Goal: Task Accomplishment & Management: Use online tool/utility

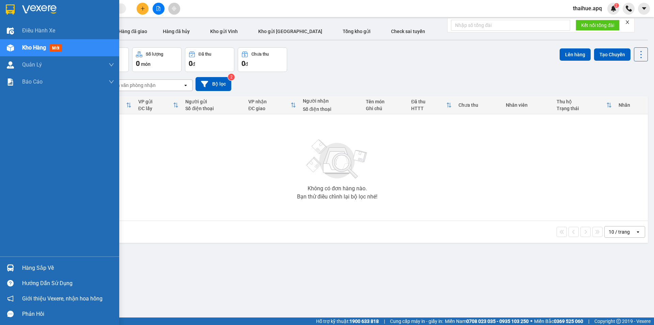
click at [30, 267] on div "Hàng sắp về" at bounding box center [68, 268] width 92 height 10
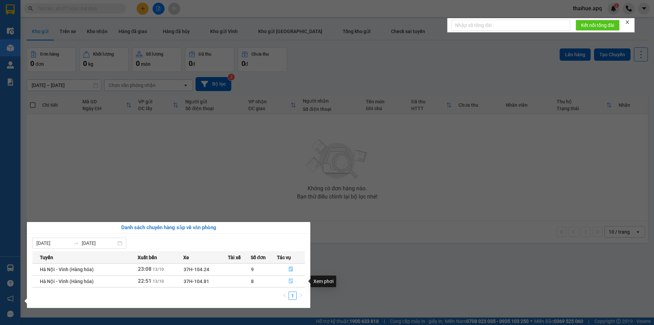
click at [291, 281] on icon "file-done" at bounding box center [290, 280] width 5 height 5
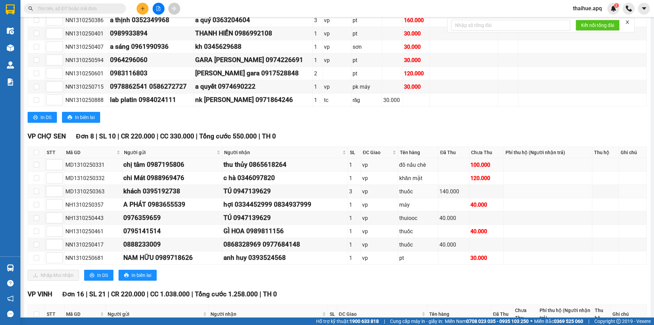
scroll to position [307, 0]
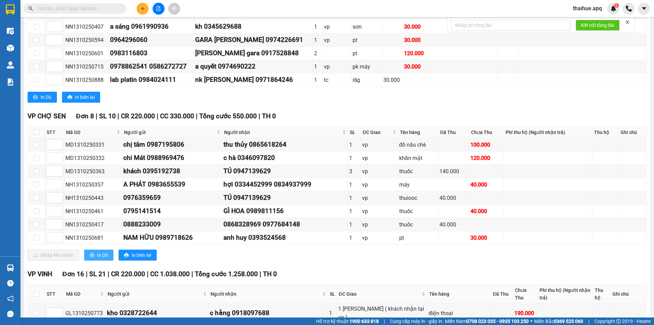
click at [98, 255] on span "In DS" at bounding box center [102, 254] width 11 height 7
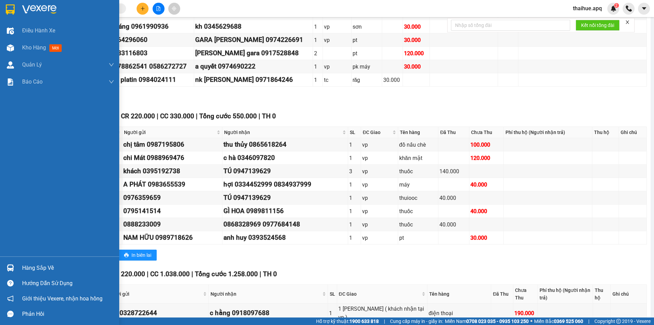
click at [27, 267] on div "Hàng sắp về" at bounding box center [68, 268] width 92 height 10
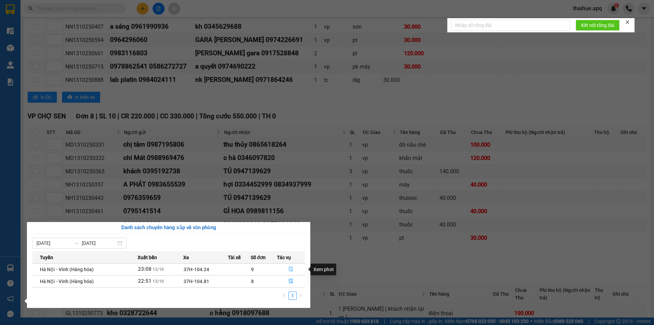
click at [292, 268] on icon "file-done" at bounding box center [291, 269] width 4 height 5
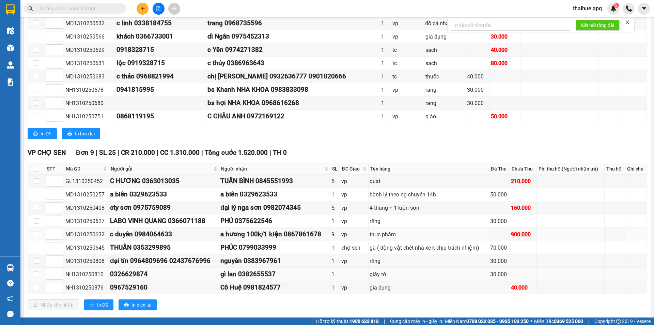
scroll to position [282, 0]
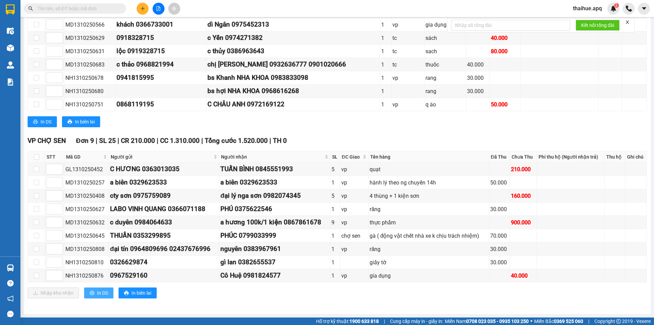
click at [98, 293] on span "In DS" at bounding box center [102, 292] width 11 height 7
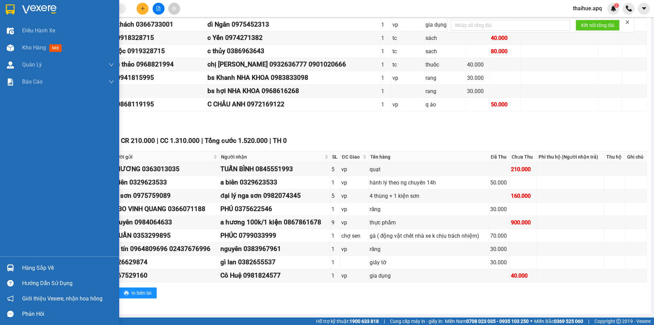
click at [27, 267] on div "Hàng sắp về" at bounding box center [68, 268] width 92 height 10
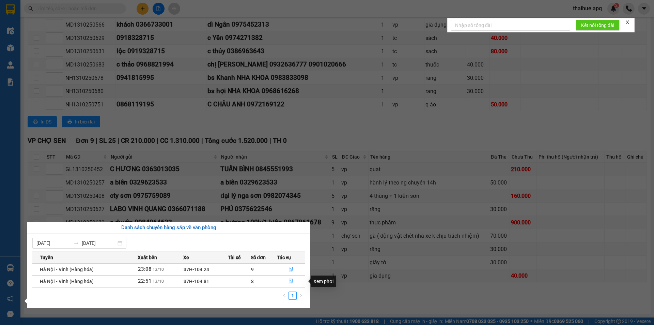
click at [292, 280] on icon "file-done" at bounding box center [291, 281] width 4 height 5
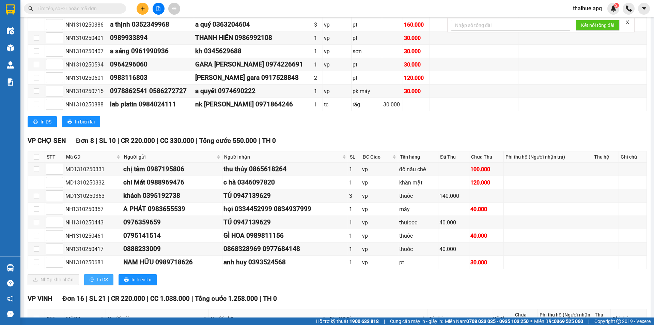
click at [102, 279] on span "In DS" at bounding box center [102, 279] width 11 height 7
click at [101, 280] on span "In DS" at bounding box center [102, 279] width 11 height 7
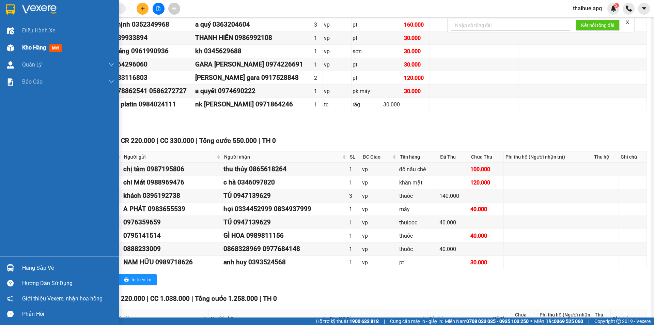
click at [27, 50] on span "Kho hàng" at bounding box center [34, 47] width 24 height 6
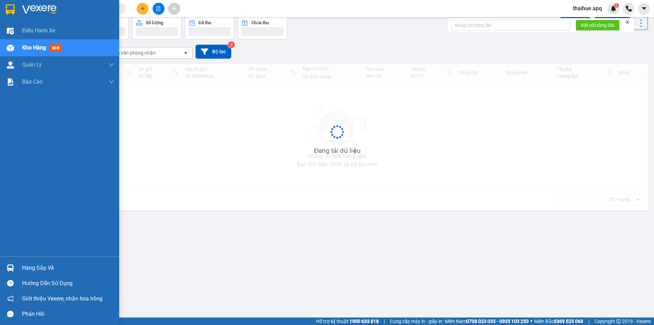
scroll to position [31, 0]
